Goal: Task Accomplishment & Management: Use online tool/utility

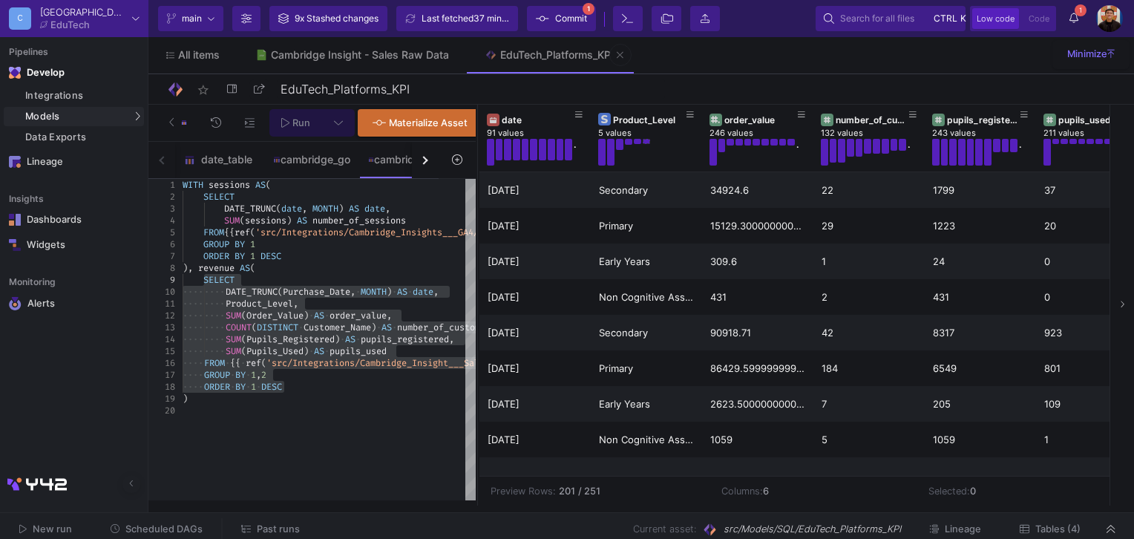
scroll to position [223, 0]
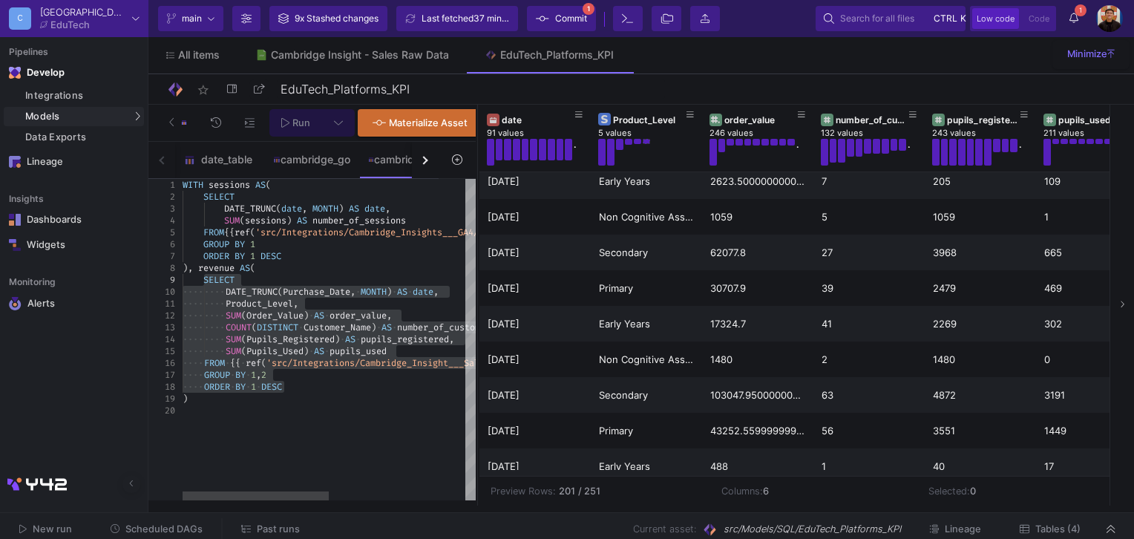
type textarea "Product_Level, SUM(Order_Value) AS order_value, COUNT(DISTINCT Customer_Name) A…"
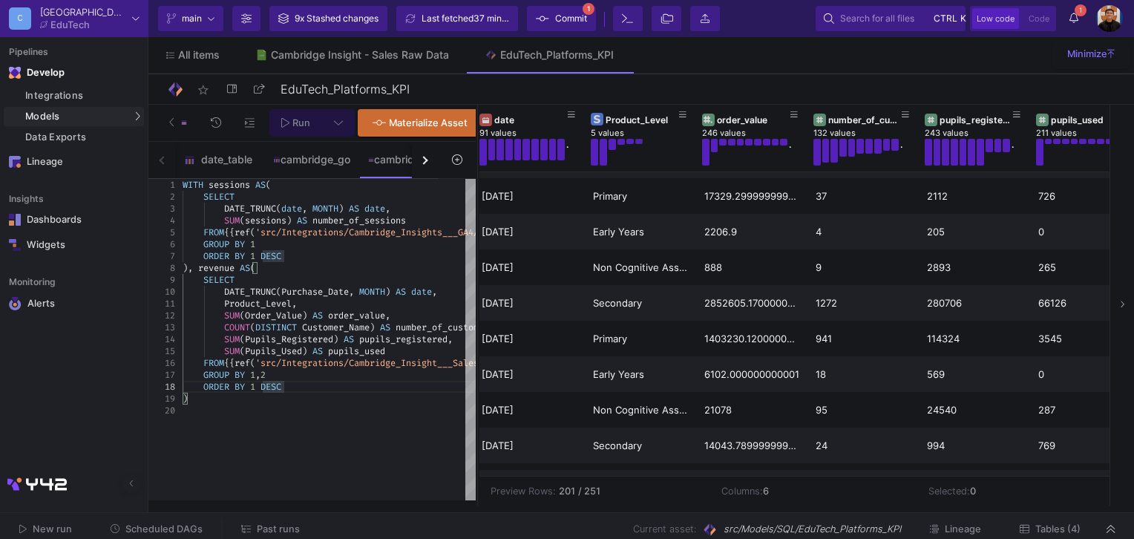
scroll to position [0, 0]
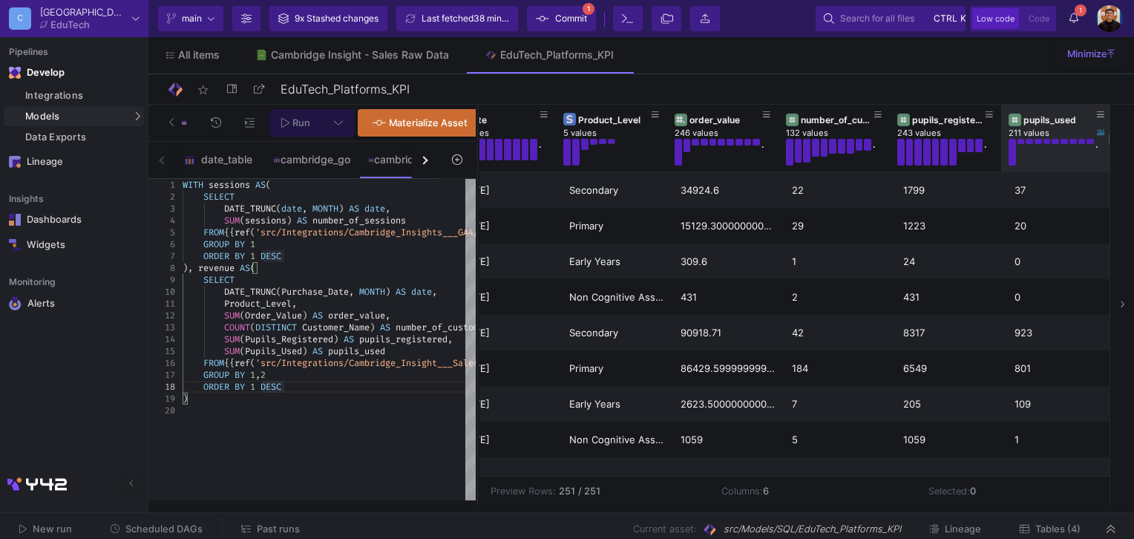
drag, startPoint x: 1080, startPoint y: 445, endPoint x: 1081, endPoint y: 128, distance: 317.7
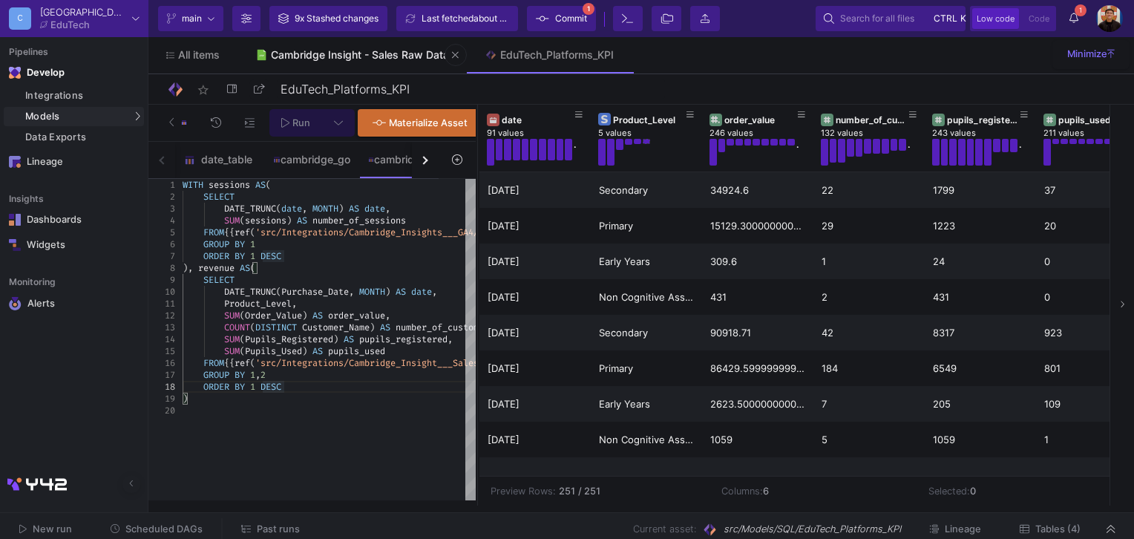
click at [347, 54] on div "Cambridge Insight - Sales Raw Data" at bounding box center [360, 55] width 178 height 12
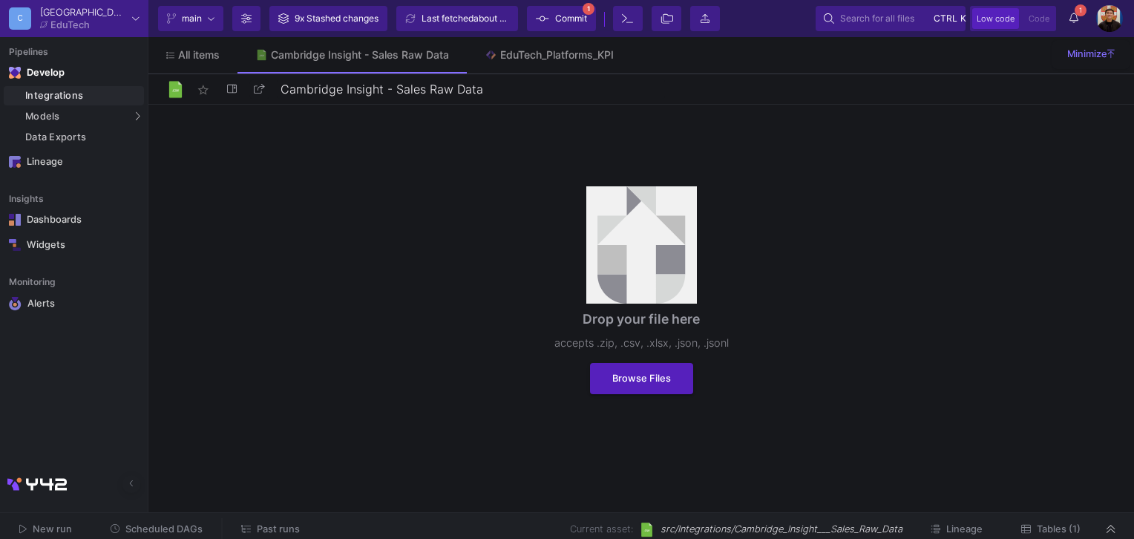
click at [1048, 530] on span "Tables (1)" at bounding box center [1059, 528] width 44 height 11
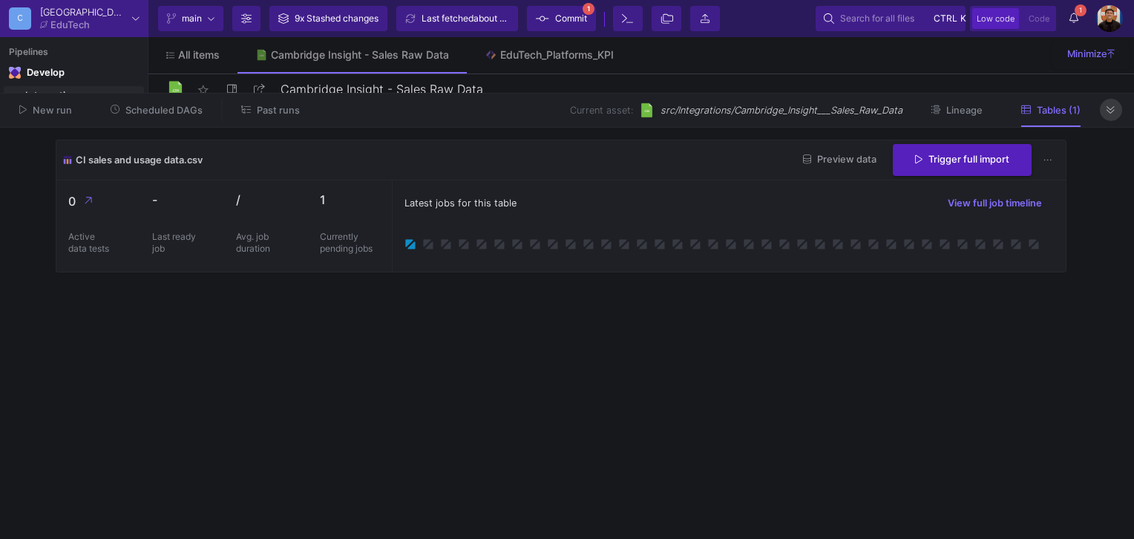
click at [1113, 113] on icon at bounding box center [1111, 110] width 8 height 10
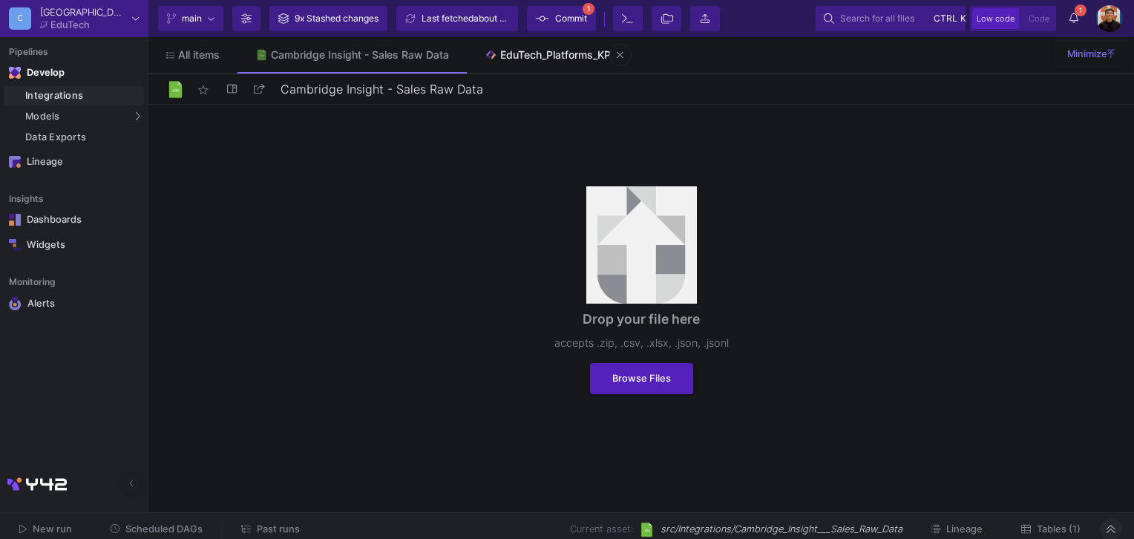
click at [547, 59] on div "EduTech_Platforms_KPI" at bounding box center [557, 55] width 114 height 12
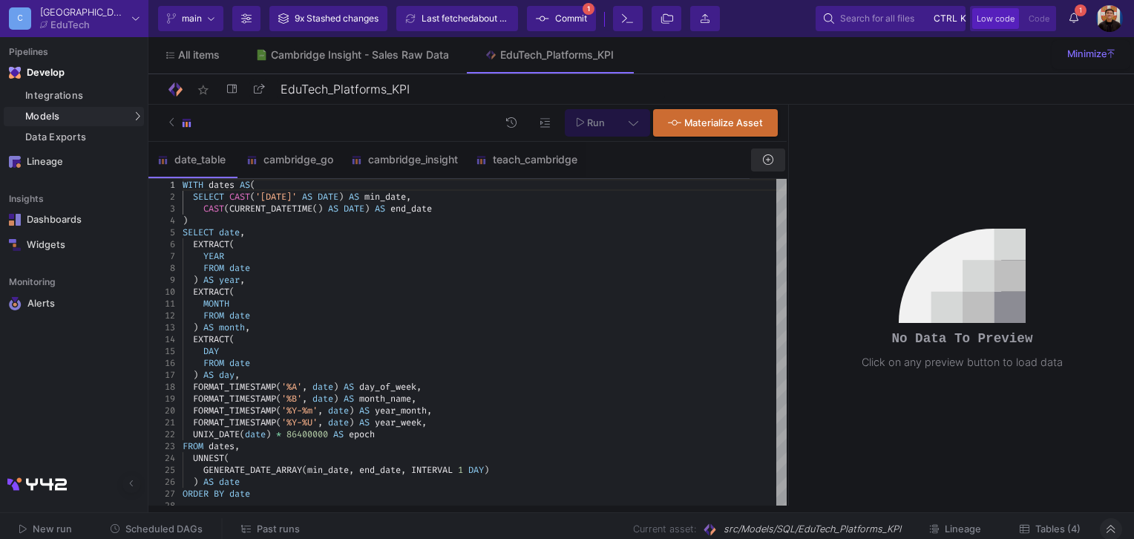
click at [770, 165] on icon at bounding box center [768, 159] width 10 height 10
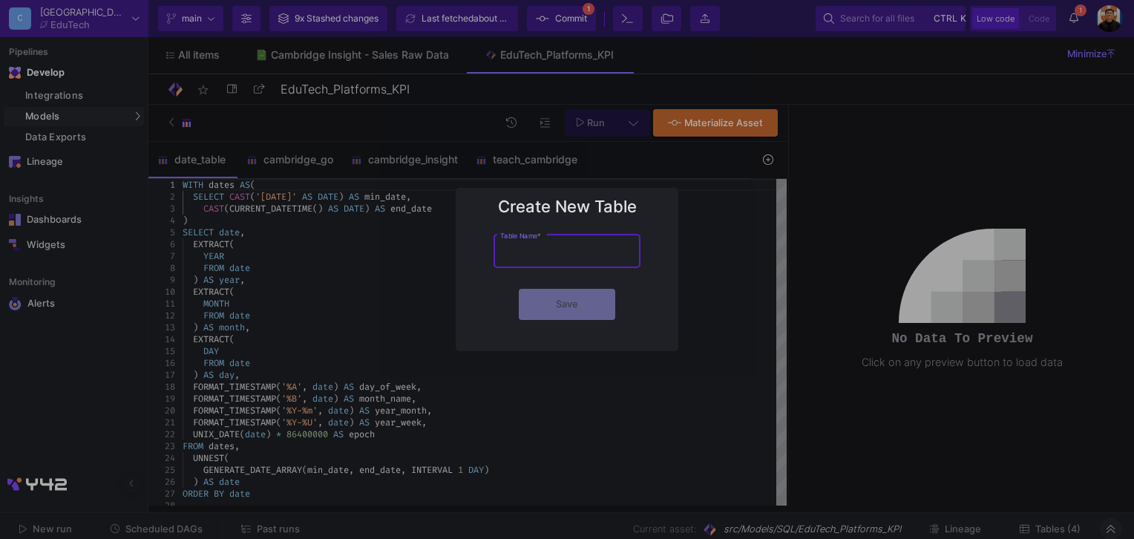
click at [540, 263] on div "Table Name *" at bounding box center [567, 250] width 134 height 36
click at [553, 254] on input "Table Name *" at bounding box center [567, 253] width 134 height 11
type input "school_support_hub"
click at [710, 244] on div at bounding box center [567, 269] width 1134 height 539
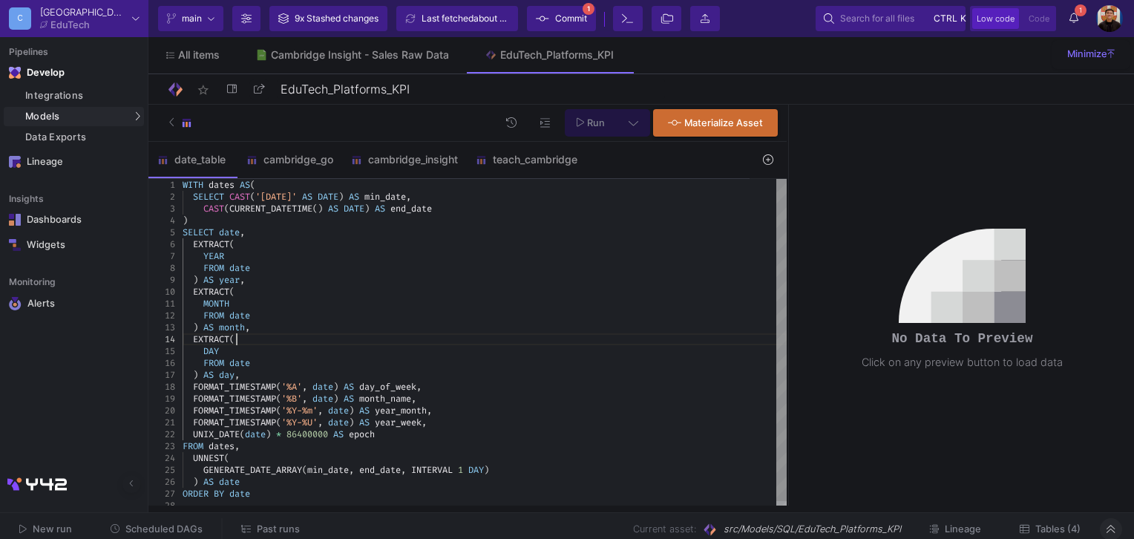
click at [599, 344] on div "EXTRACT (" at bounding box center [485, 339] width 604 height 12
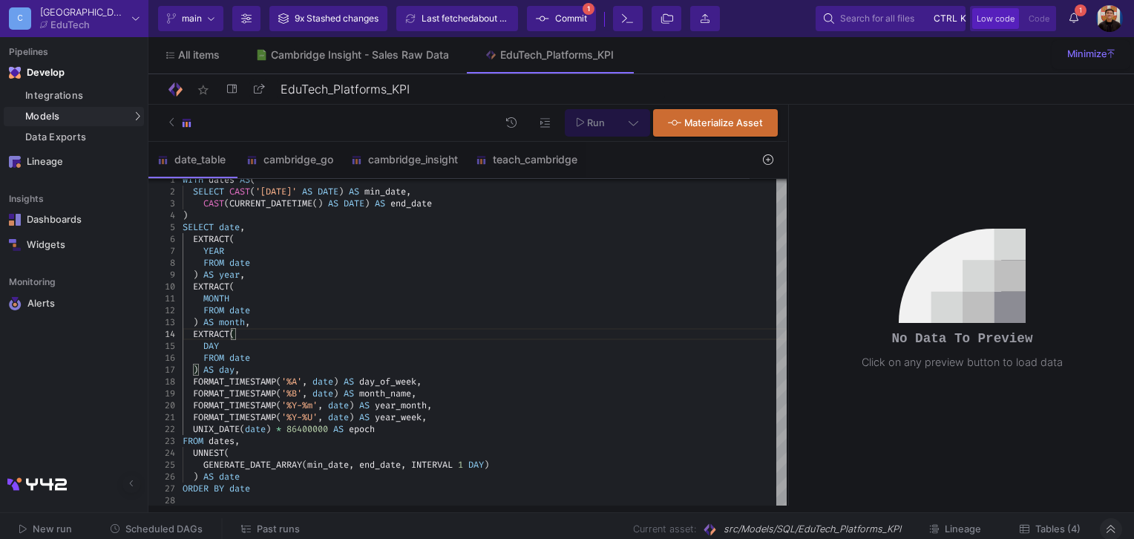
click at [592, 408] on div "FORMAT_TIMESTAMP ( '%Y-%m' , date ) AS year_month ," at bounding box center [485, 405] width 604 height 12
type textarea "FORMAT_TIMESTAMP('%Y-%U', date) AS year_week, UNIX_DATE(date) * 86400000 AS epo…"
click at [398, 431] on div "UNIX_DATE ( date ) * 86400000 AS epoch" at bounding box center [485, 429] width 604 height 12
click at [261, 448] on div "UNNEST (" at bounding box center [485, 453] width 604 height 12
click at [235, 467] on span "GENERATE_DATE_ARRAY" at bounding box center [252, 465] width 99 height 12
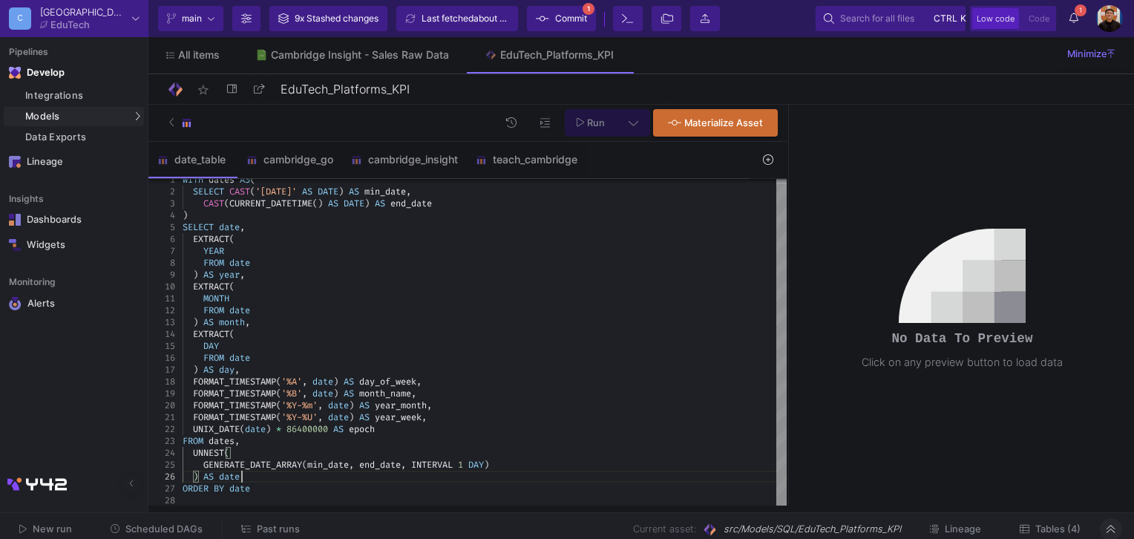
click at [261, 477] on div ") AS date" at bounding box center [485, 477] width 604 height 12
